Goal: Task Accomplishment & Management: Use online tool/utility

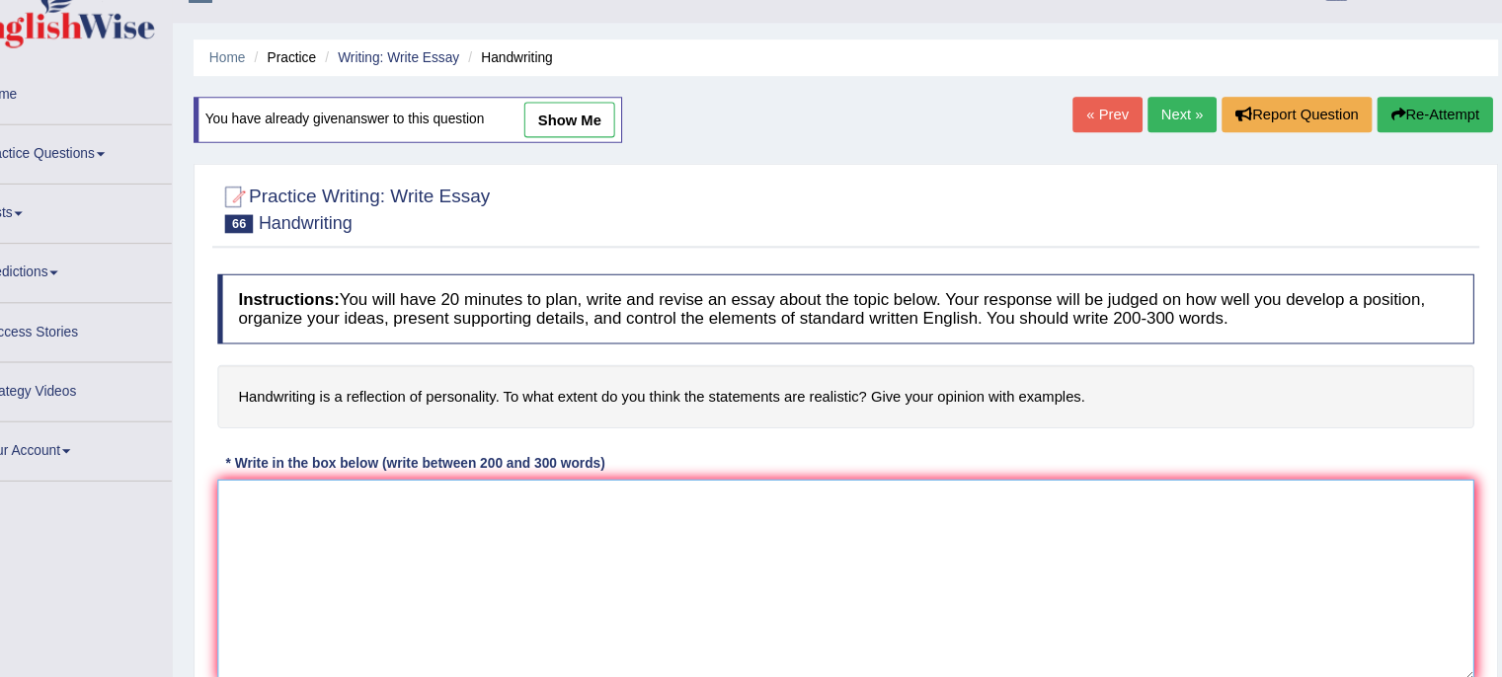
click at [577, 529] on textarea at bounding box center [865, 550] width 1190 height 192
paste textarea "In [DATE] complex world, numerous issues and topics are subject to debate. One …"
type textarea "In [DATE] complex world, numerous issues and topics are subject to debate. One …"
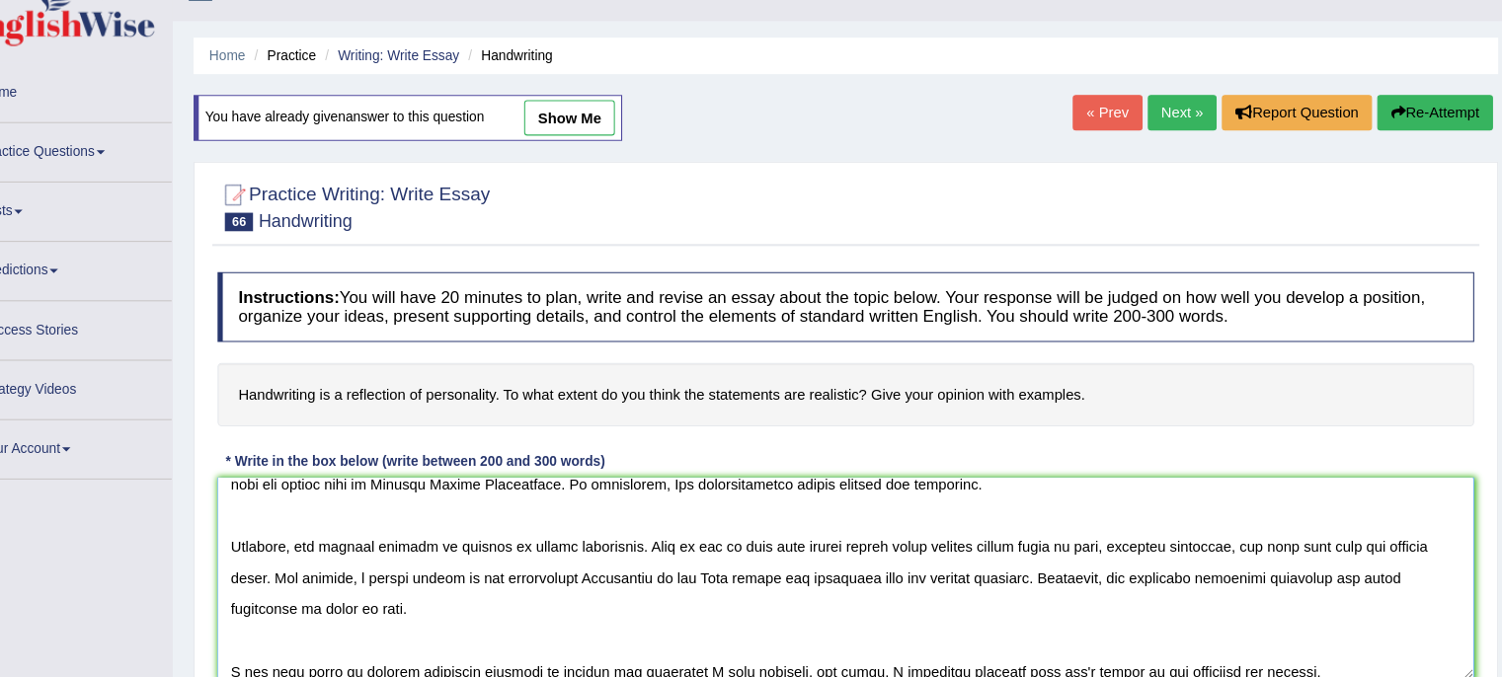
scroll to position [206, 0]
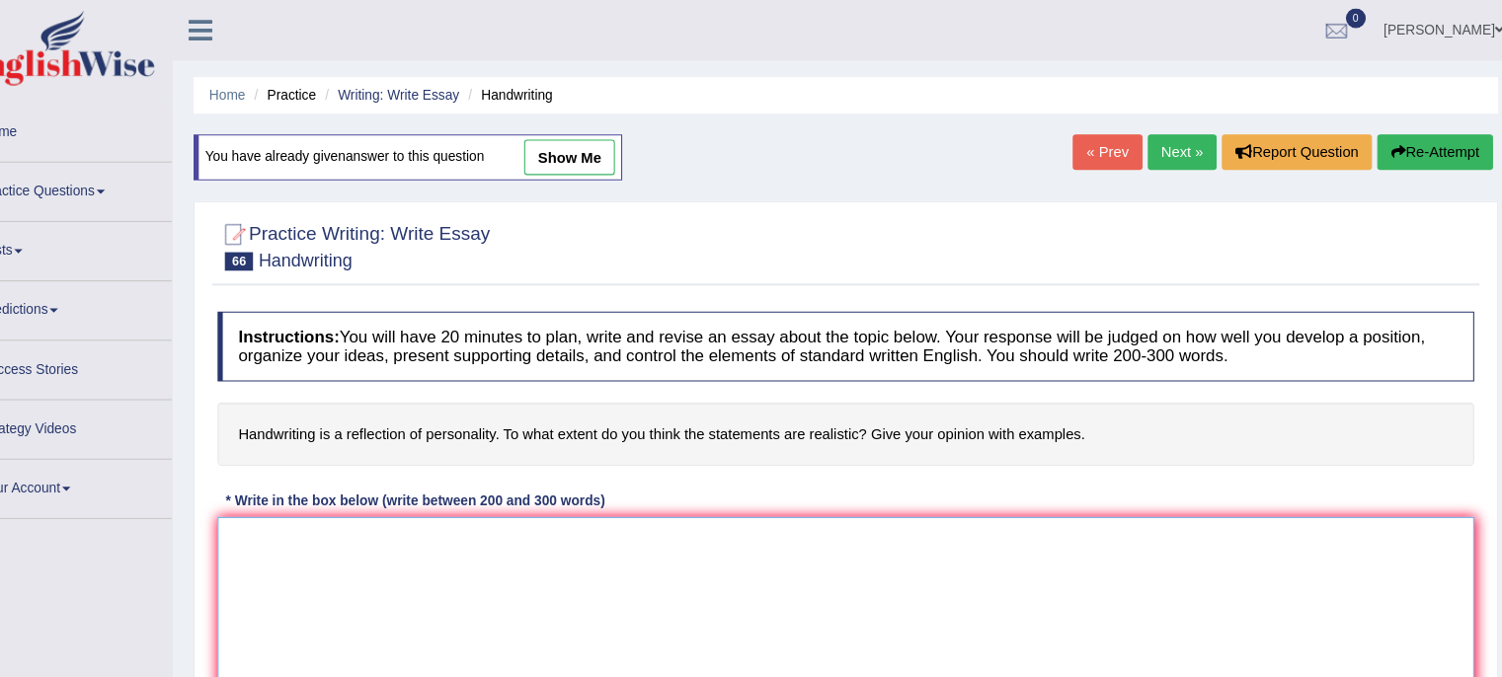
click at [830, 507] on textarea at bounding box center [865, 586] width 1190 height 192
paste textarea "In today's complex world, numerous issues and topics are subject to debate. One…"
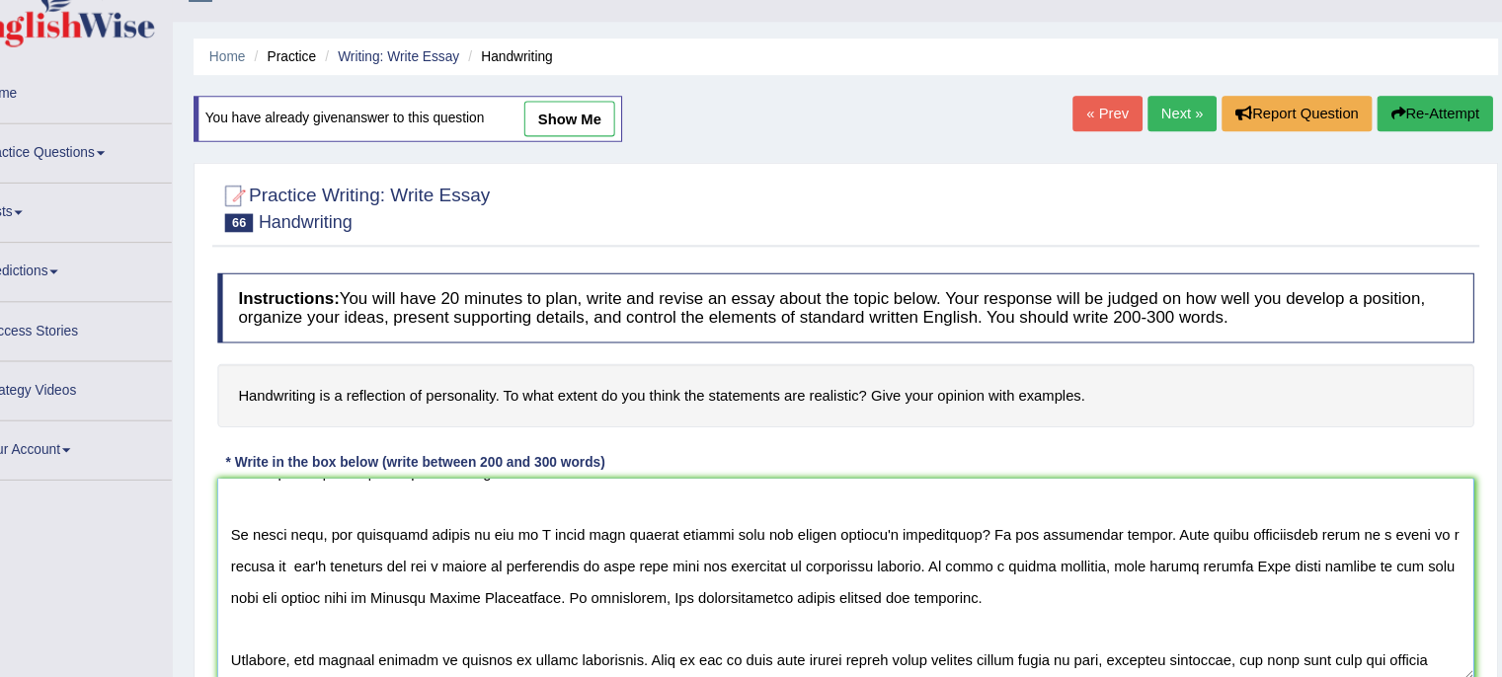
scroll to position [28, 0]
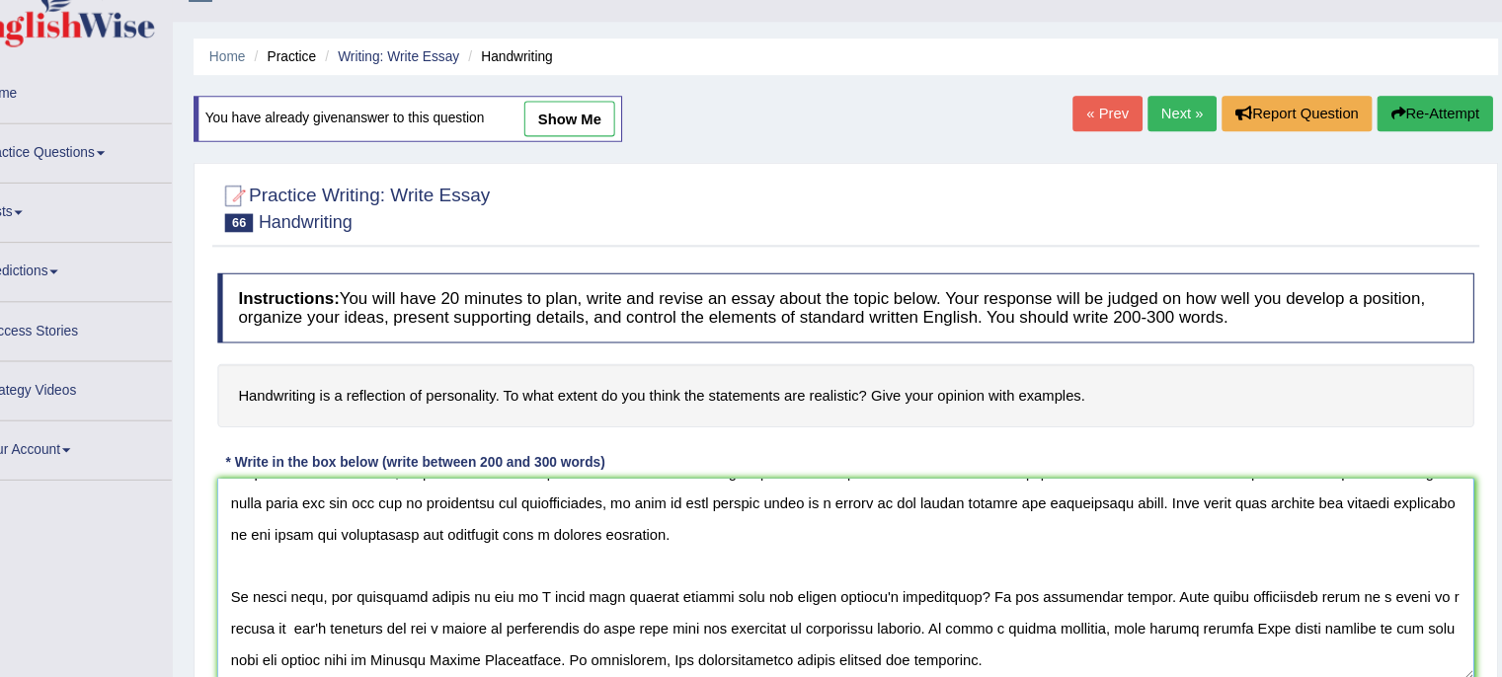
click at [651, 535] on textarea at bounding box center [865, 585] width 1190 height 192
click at [665, 535] on textarea at bounding box center [865, 585] width 1190 height 192
type textarea "In today's complex world, numerous issues and topics are subject to debate. One…"
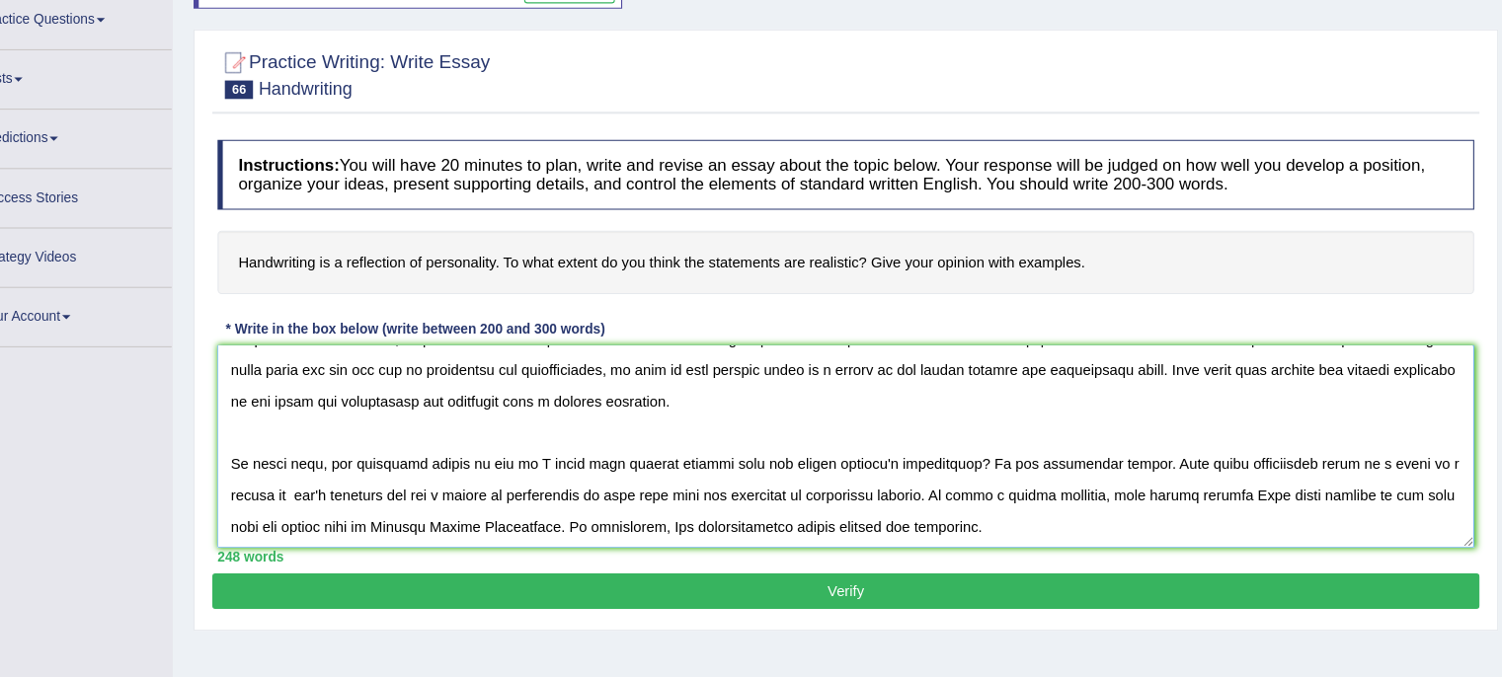
scroll to position [131, 0]
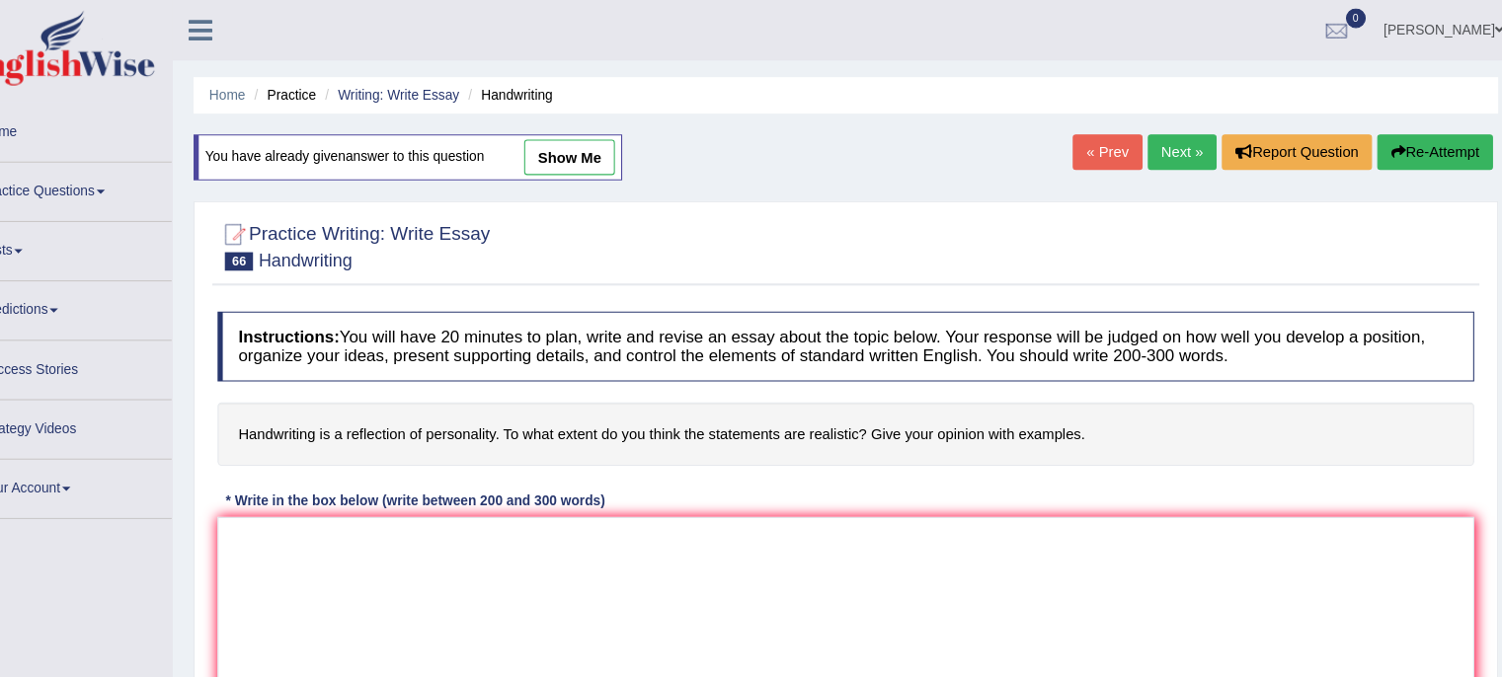
scroll to position [359, 0]
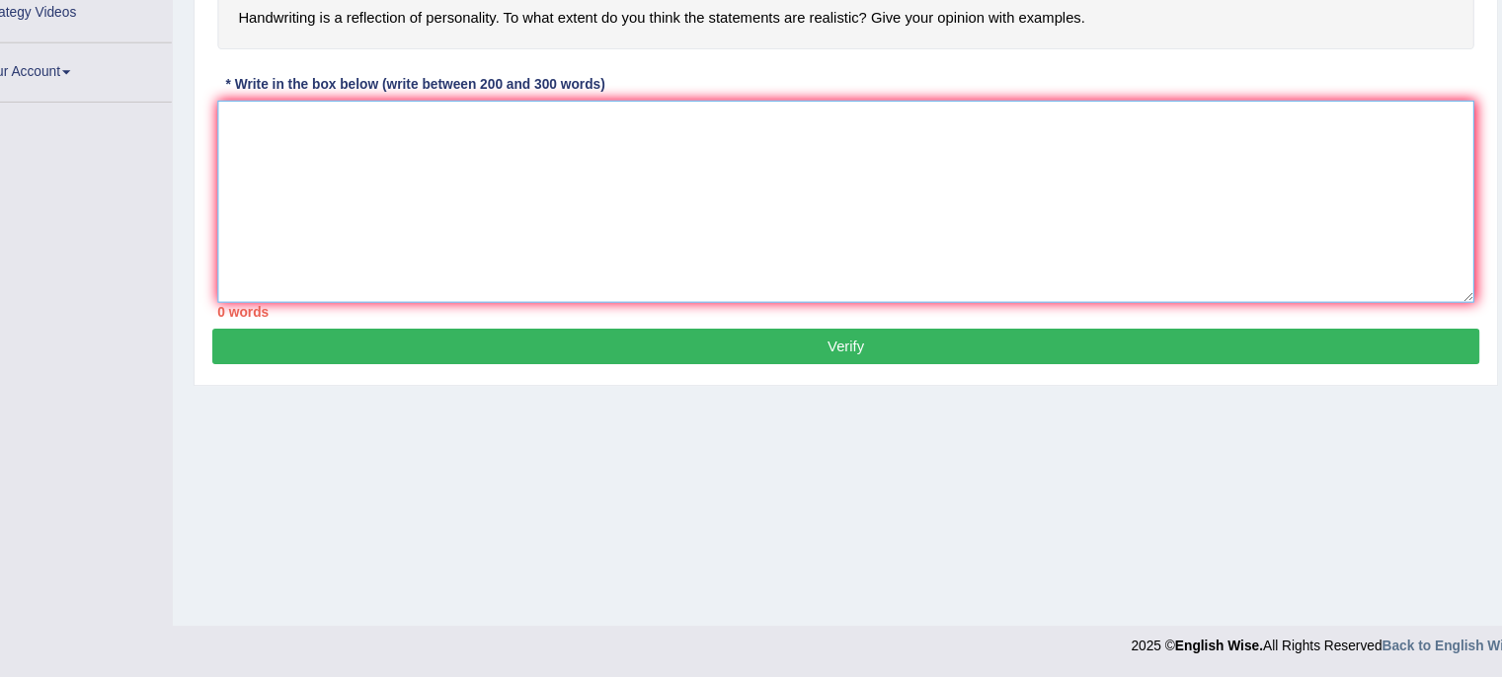
click at [729, 161] on textarea at bounding box center [865, 226] width 1190 height 192
paste textarea "In today's complex world, numerous issues and topics are subject to debate. One…"
type textarea "In today's complex world, numerous issues and topics are subject to debate. One…"
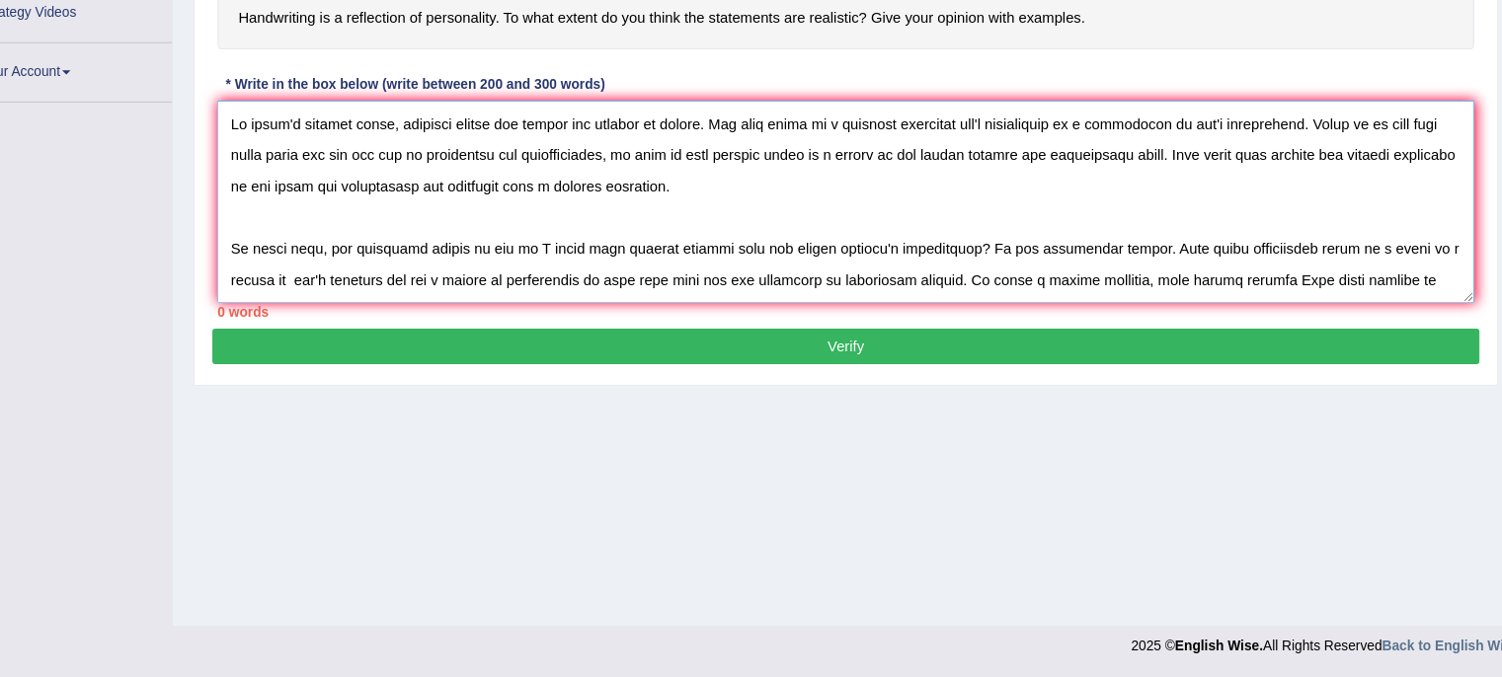
scroll to position [194, 0]
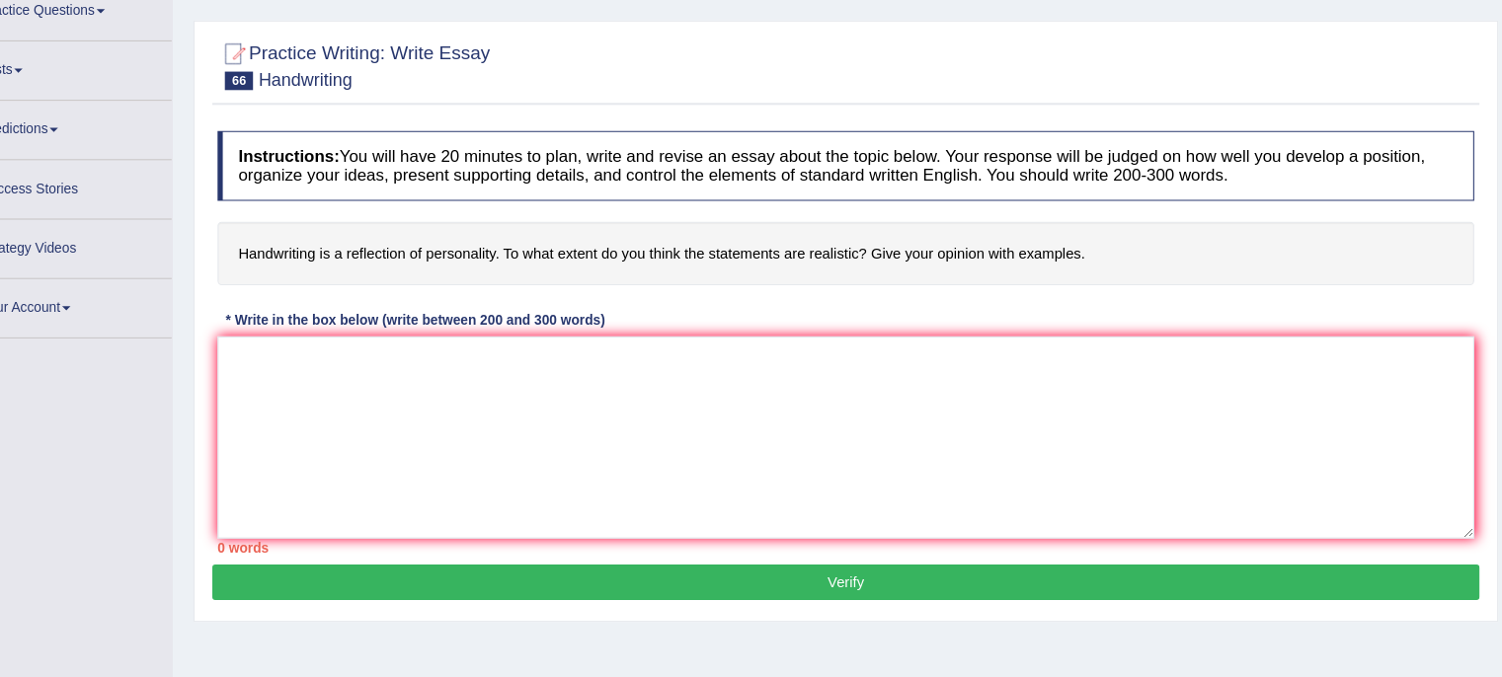
scroll to position [143, 0]
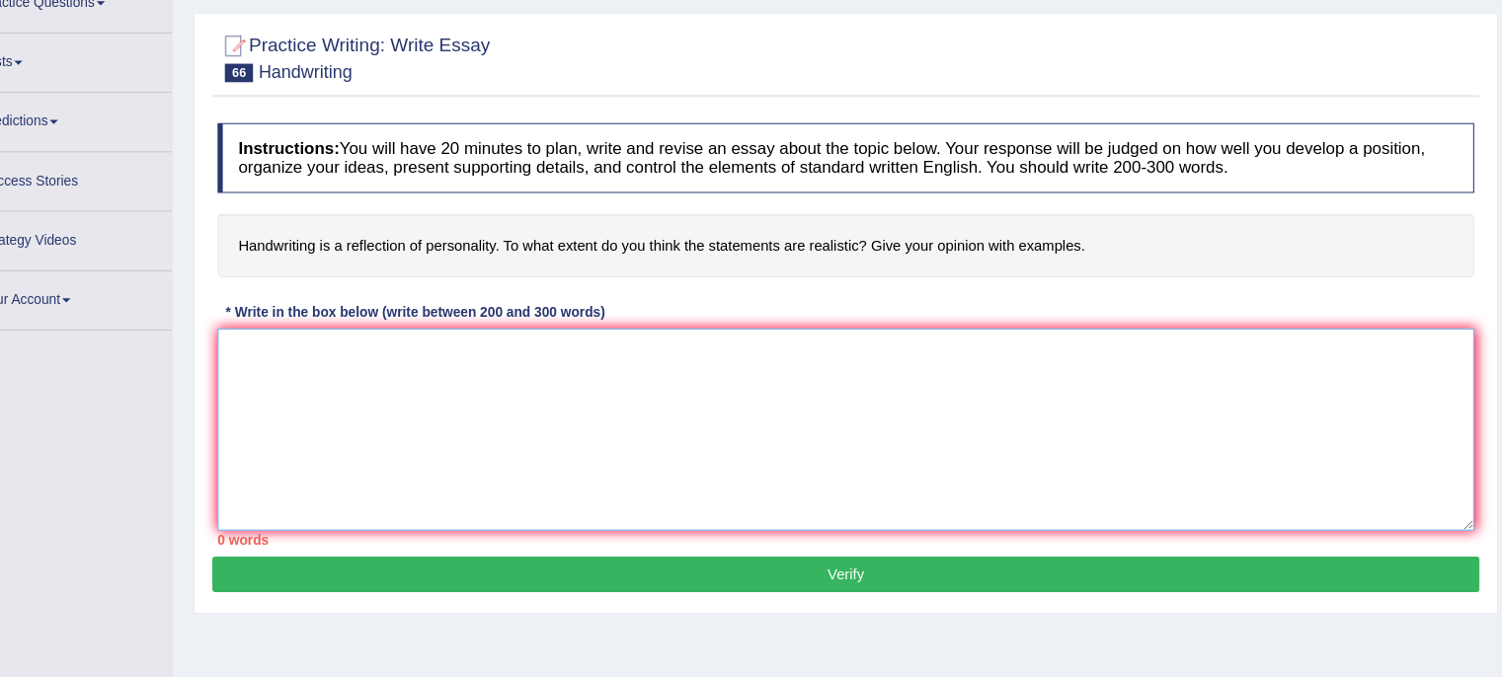
click at [1054, 358] on textarea at bounding box center [865, 443] width 1190 height 192
paste textarea "In [DATE] complex world, numerous issues and topics are subject to debate. One …"
type textarea "In today's complex world, numerous issues and topics are subject to debate. One…"
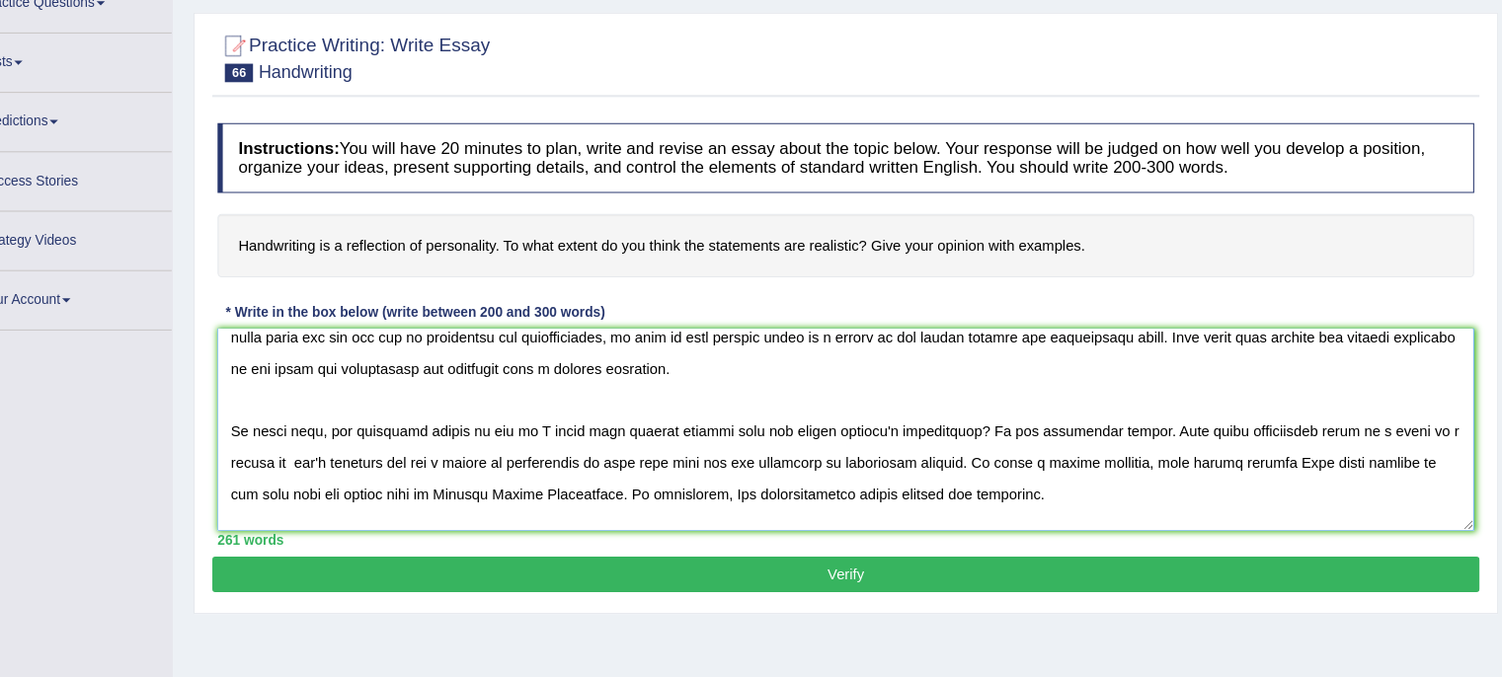
scroll to position [0, 0]
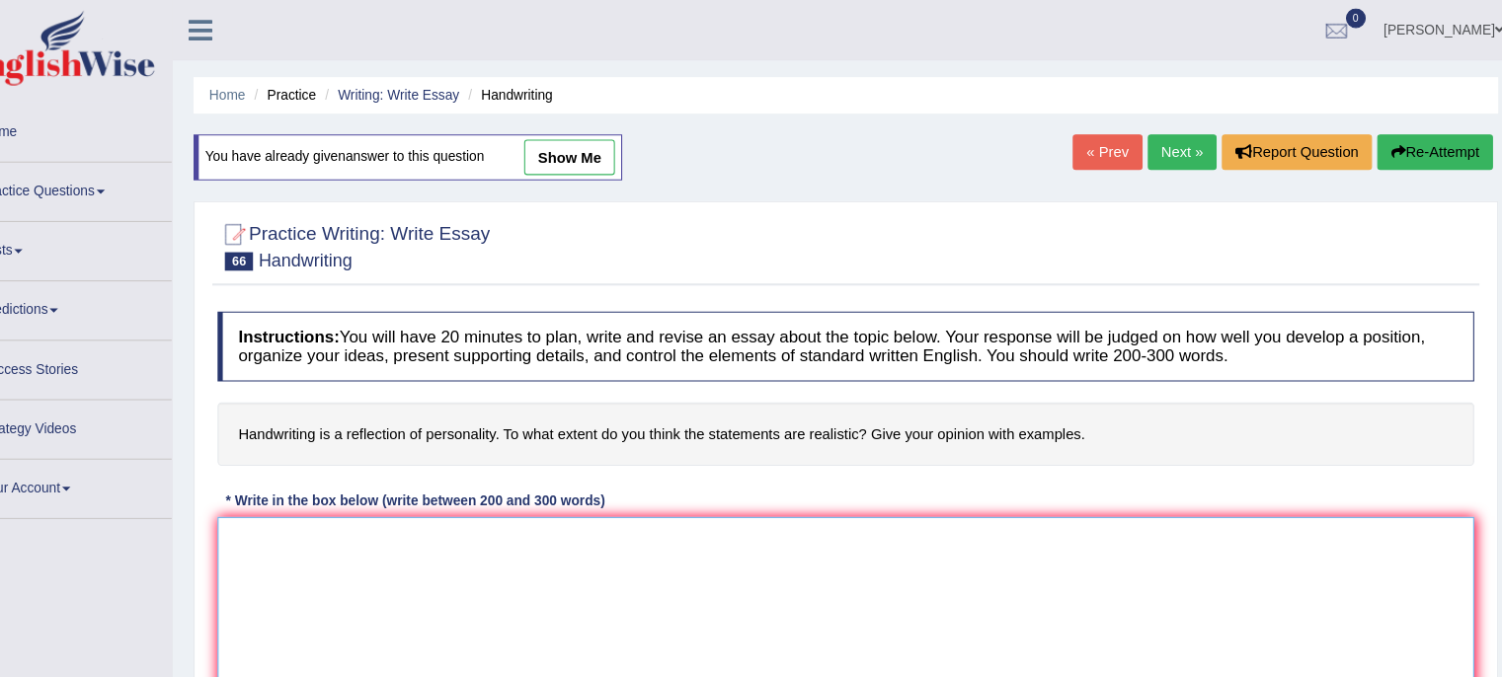
click at [697, 560] on textarea at bounding box center [865, 586] width 1190 height 192
click at [649, 547] on textarea at bounding box center [865, 586] width 1190 height 192
type textarea "v"
paste textarea "In [DATE] complex world, numerous issues and topics are subject to debate. One …"
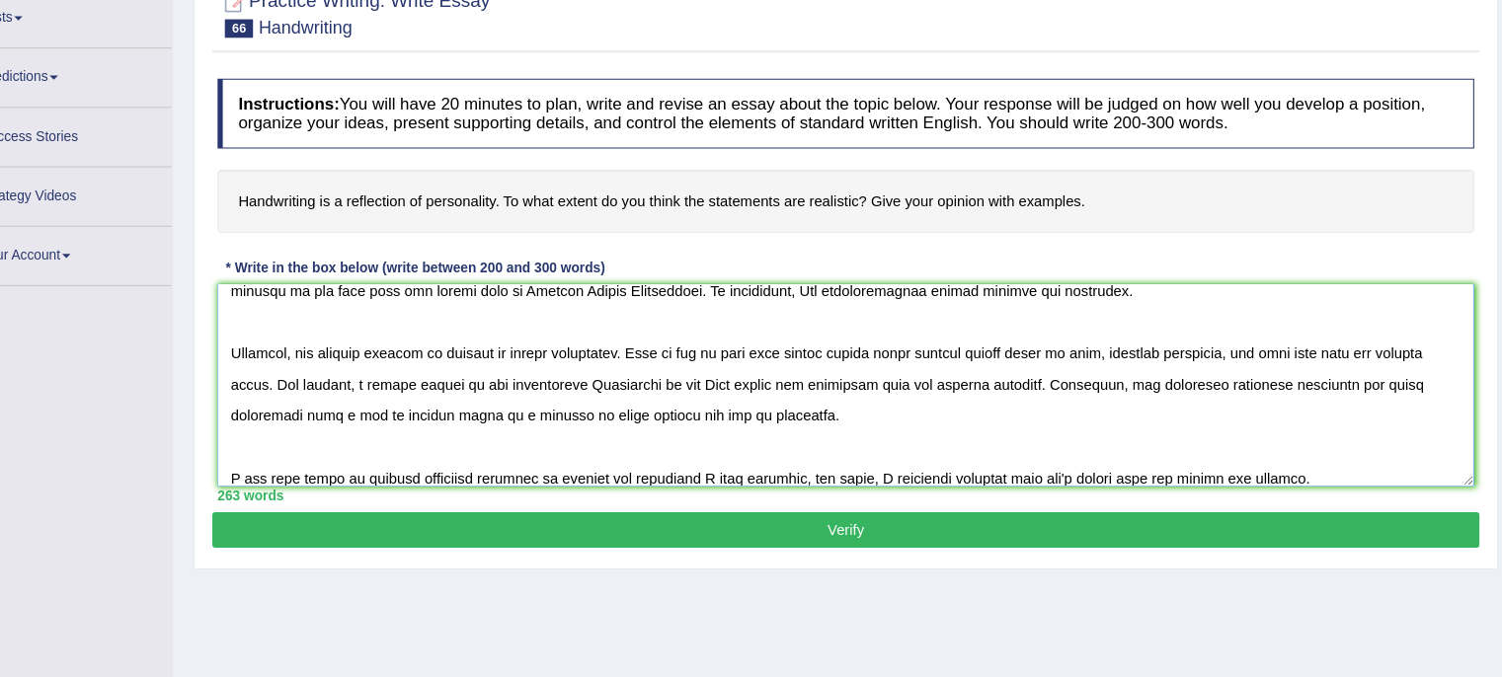
scroll to position [187, 0]
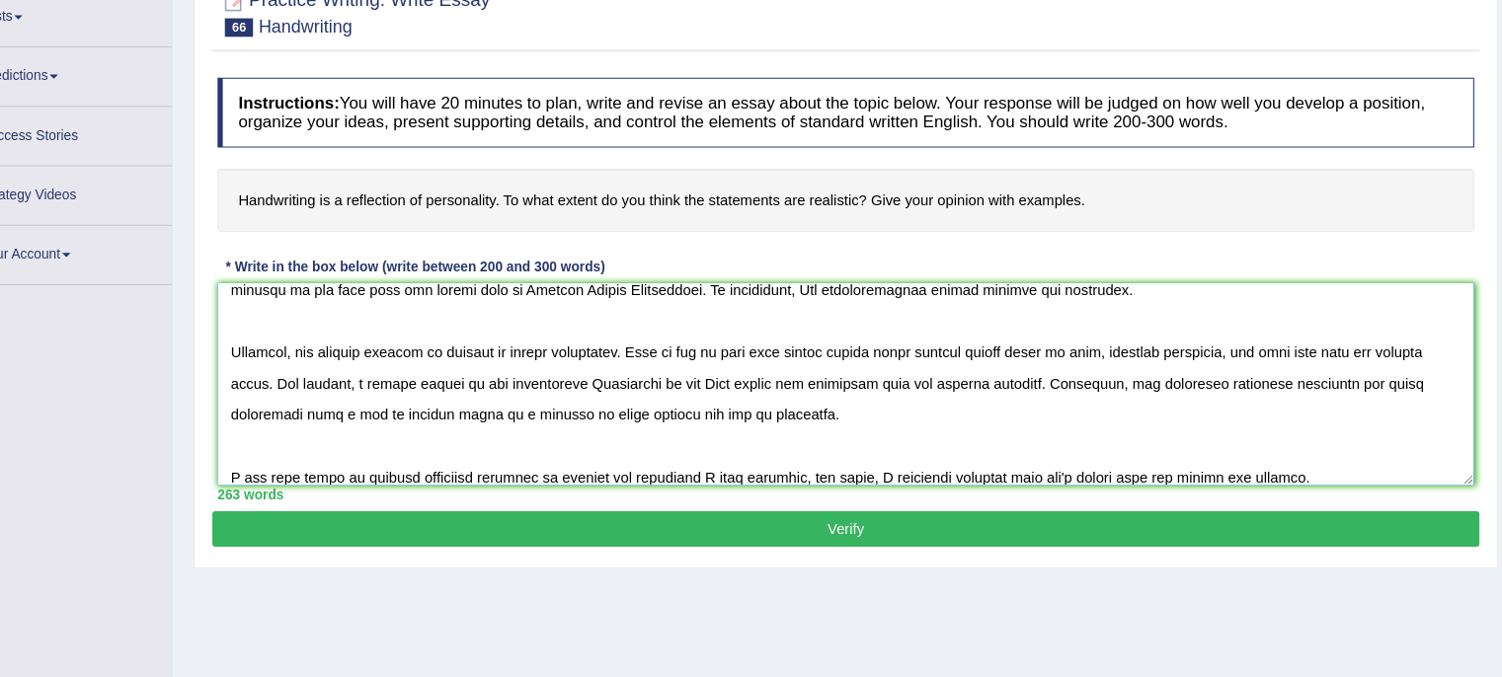
click at [538, 424] on textarea at bounding box center [865, 399] width 1190 height 192
type textarea "In [DATE] complex world, numerous issues and topics are subject to debate. One …"
click at [622, 531] on button "Verify" at bounding box center [865, 536] width 1200 height 34
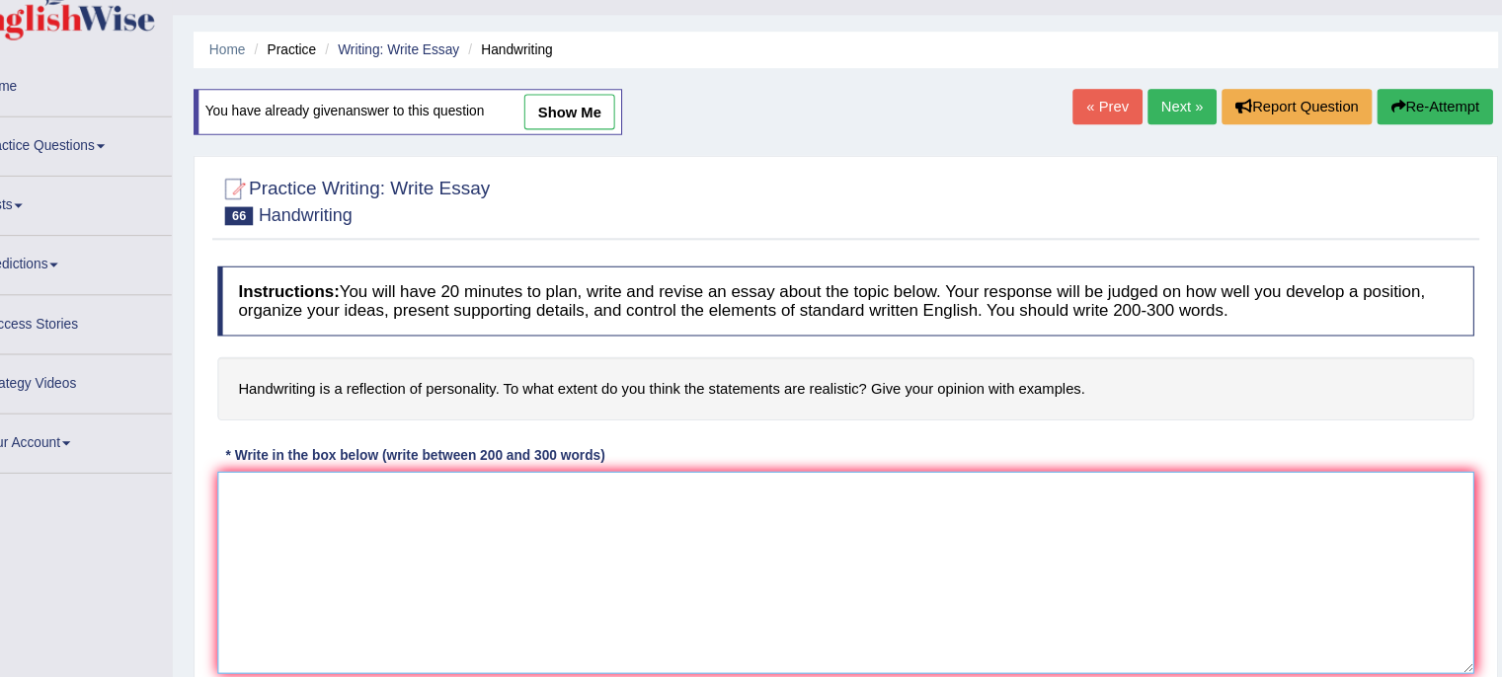
click at [1063, 491] on textarea at bounding box center [865, 542] width 1190 height 192
paste textarea "In [DATE] complex world, numerous issues and topics are subject to debate. One …"
type textarea "In [DATE] complex world, numerous issues and topics are subject to debate. One …"
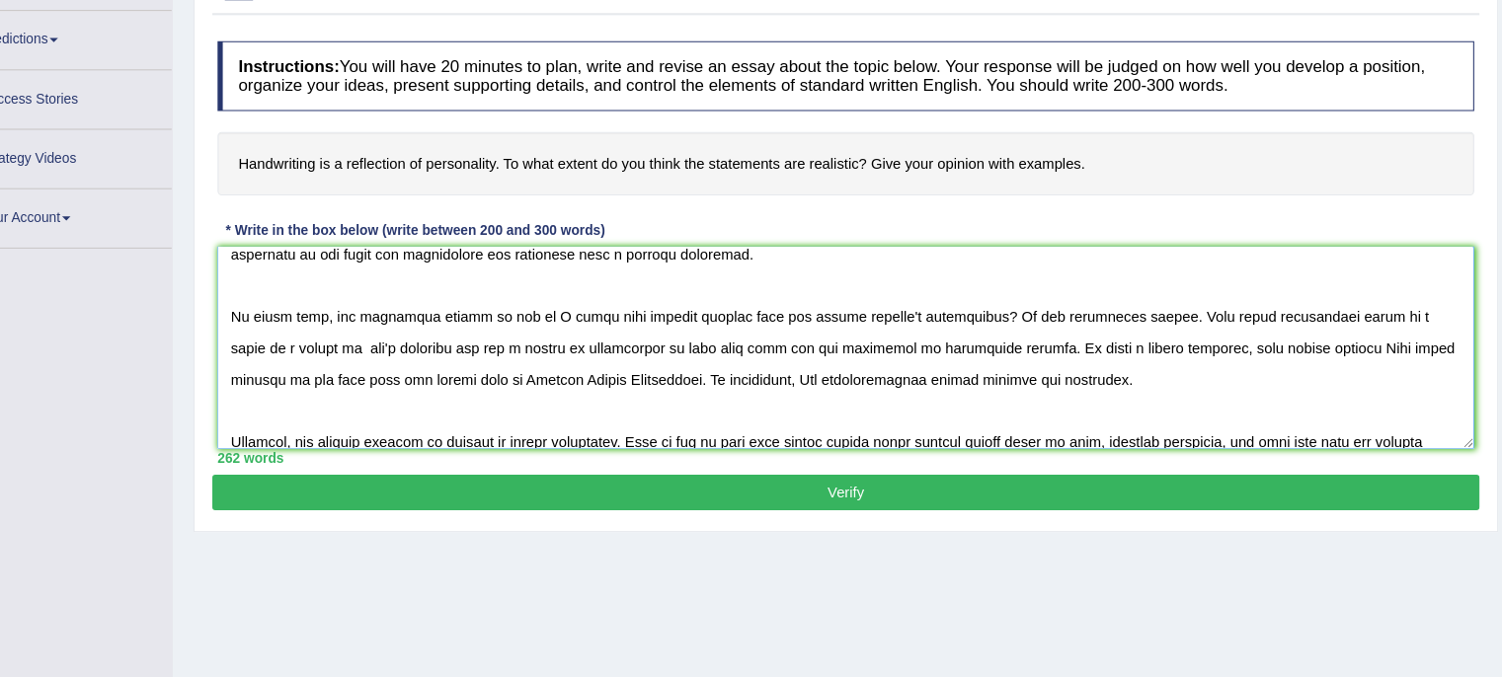
scroll to position [76, 0]
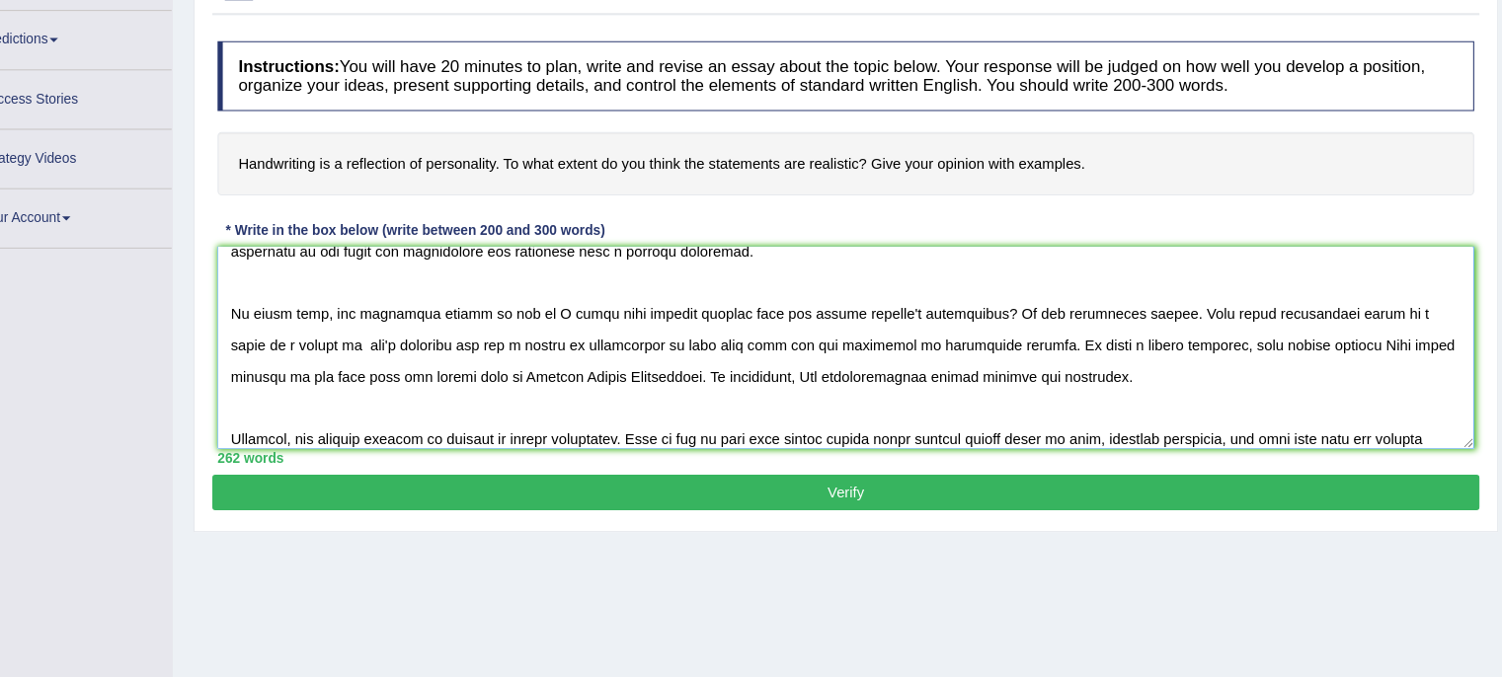
click at [779, 326] on textarea at bounding box center [865, 365] width 1190 height 192
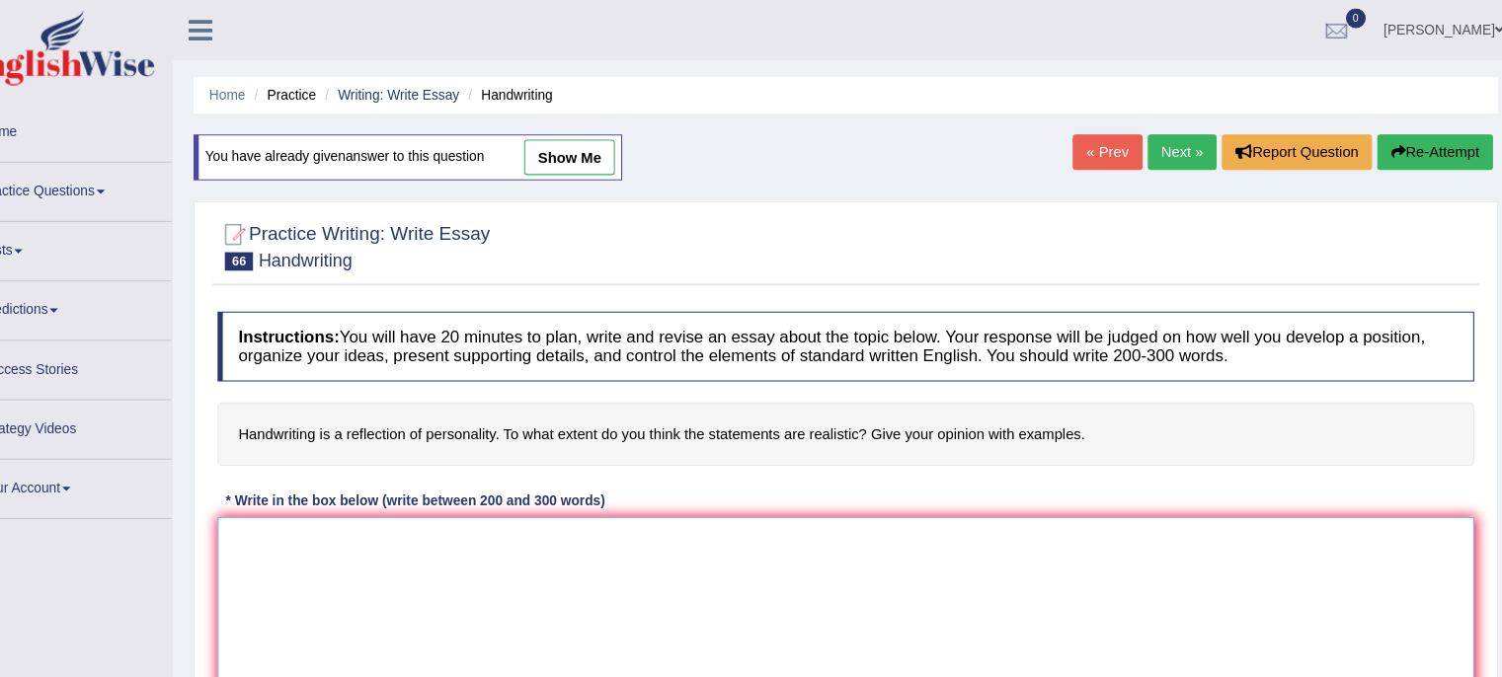
click at [1003, 522] on textarea at bounding box center [865, 586] width 1190 height 192
paste textarea "In [DATE] complex world, numerous issues and topics are subject to debate. One …"
type textarea "In [DATE] complex world, numerous issues and topics are subject to debate. One …"
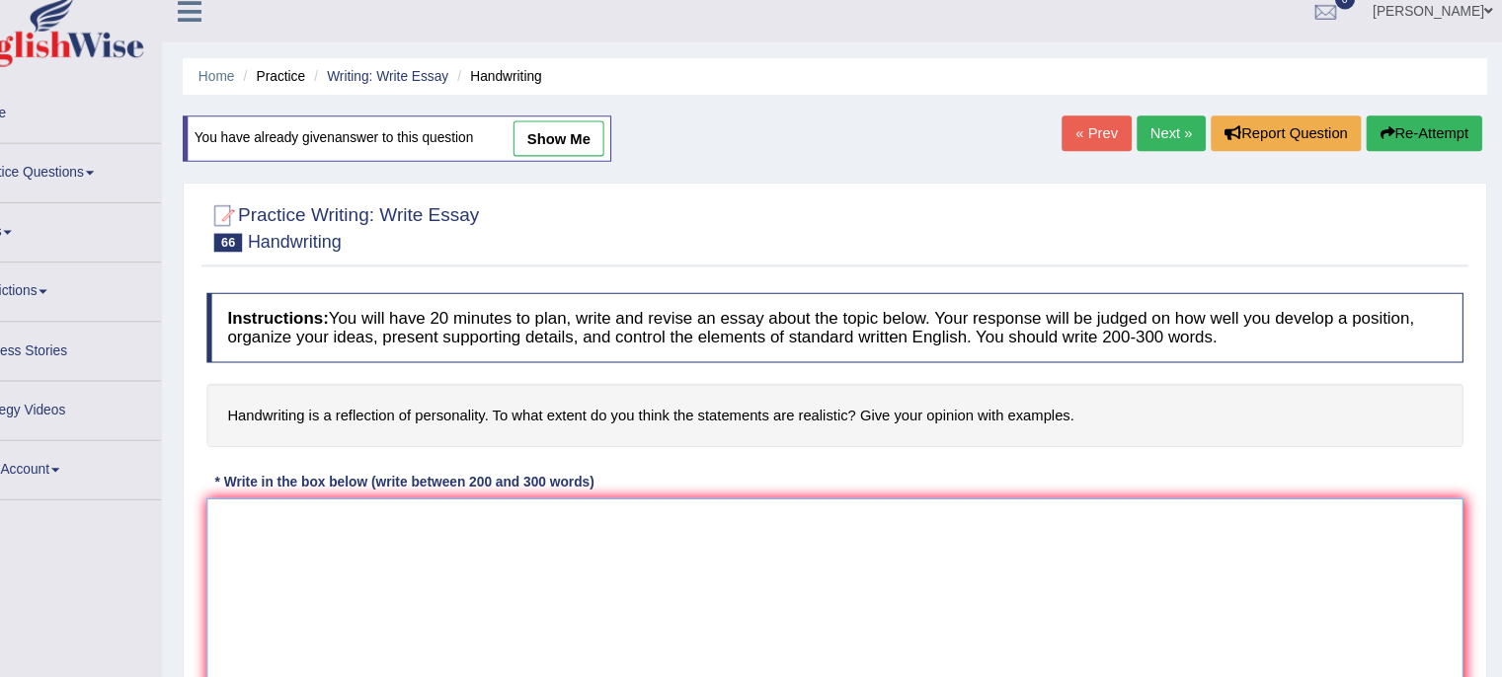
click at [843, 516] on textarea at bounding box center [865, 568] width 1190 height 192
paste textarea "In today's complex world, numerous issues and topics are subject to debate. One…"
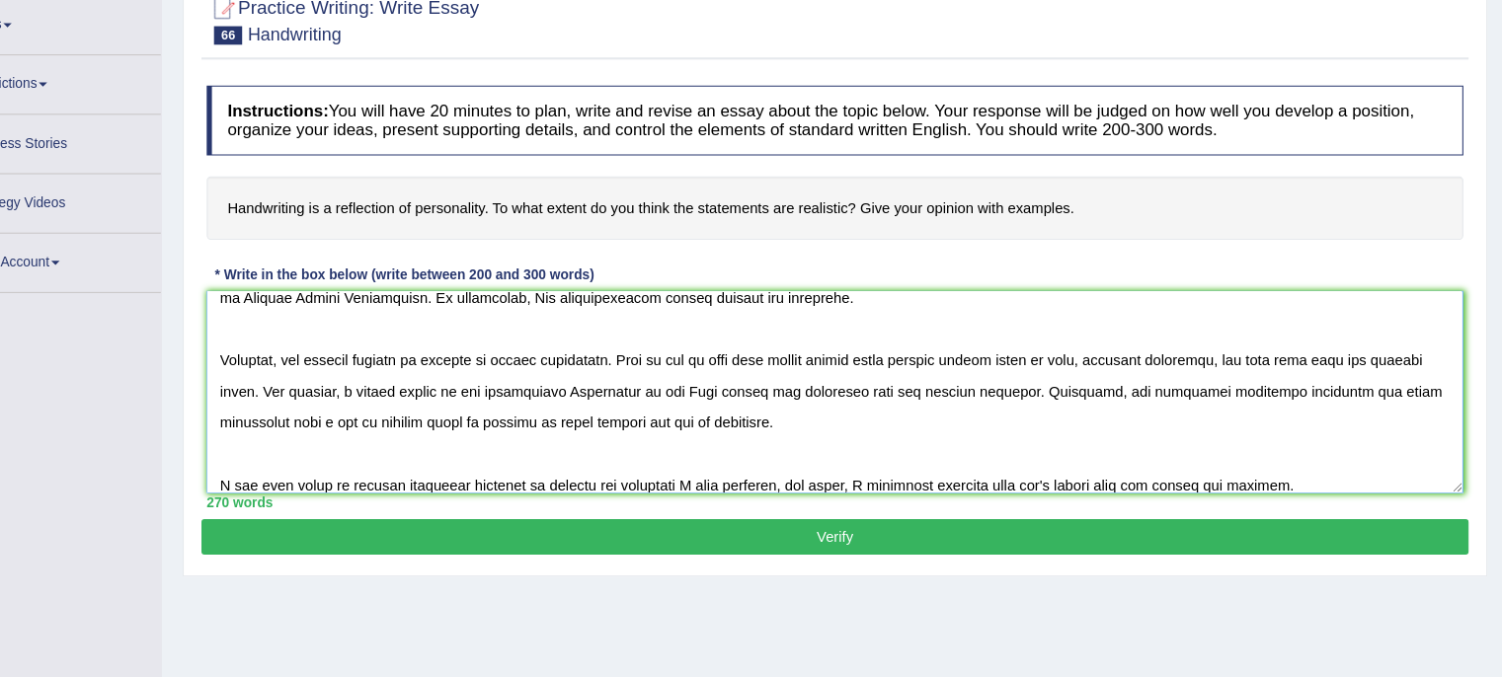
scroll to position [186, 0]
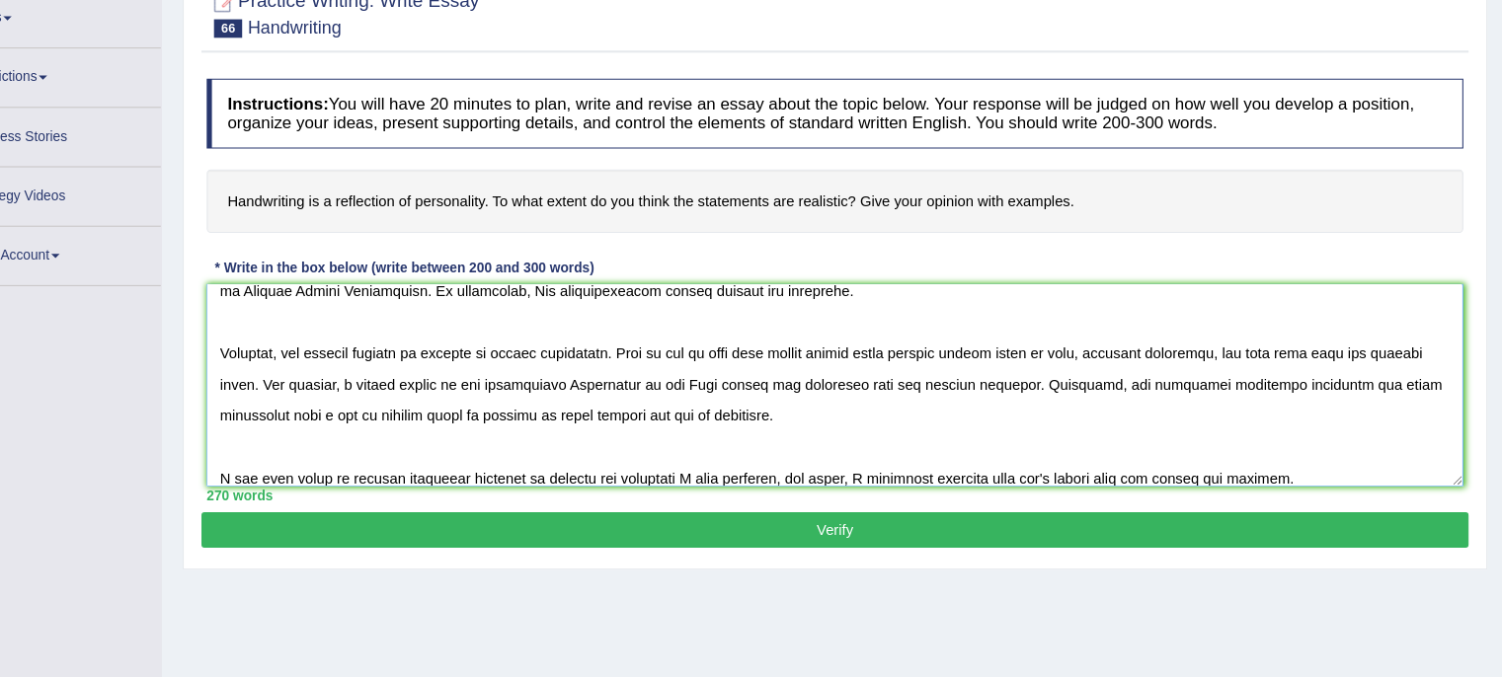
click at [1159, 483] on textarea at bounding box center [865, 400] width 1190 height 192
type textarea "In today's complex world, numerous issues and topics are subject to debate. One…"
